Goal: Task Accomplishment & Management: Manage account settings

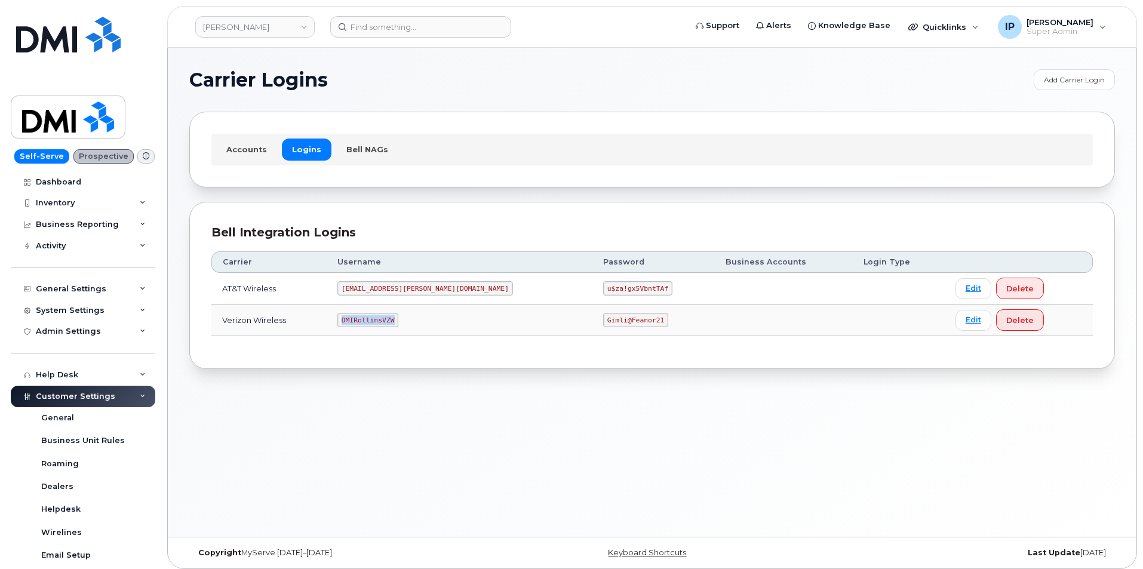
drag, startPoint x: 413, startPoint y: 318, endPoint x: 356, endPoint y: 318, distance: 57.3
click at [355, 318] on td "DMIRollinsVZW" at bounding box center [460, 321] width 266 height 32
copy code "DMIRollinsVZW"
click at [955, 315] on link "Edit" at bounding box center [973, 320] width 36 height 21
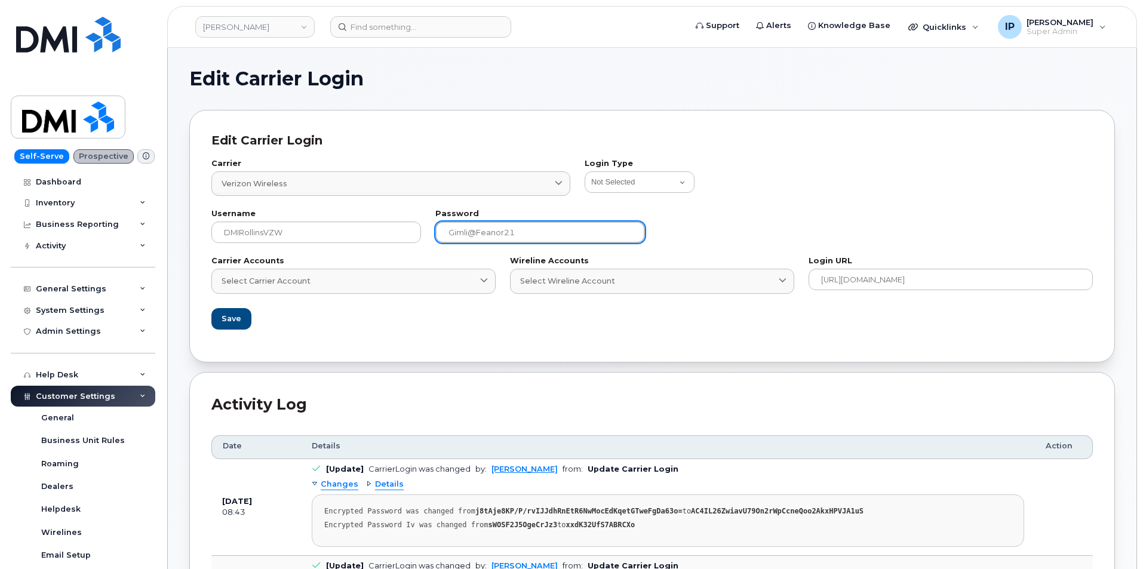
drag, startPoint x: 535, startPoint y: 229, endPoint x: 288, endPoint y: 213, distance: 247.1
click at [288, 213] on div "Username DMIRollinsVZW Password [SECURITY_DATA]" at bounding box center [652, 226] width 896 height 47
paste input "P!nkGlasses78"
type input "P!nkGlasses78"
click at [236, 315] on span "Save" at bounding box center [231, 318] width 20 height 11
